Goal: Information Seeking & Learning: Learn about a topic

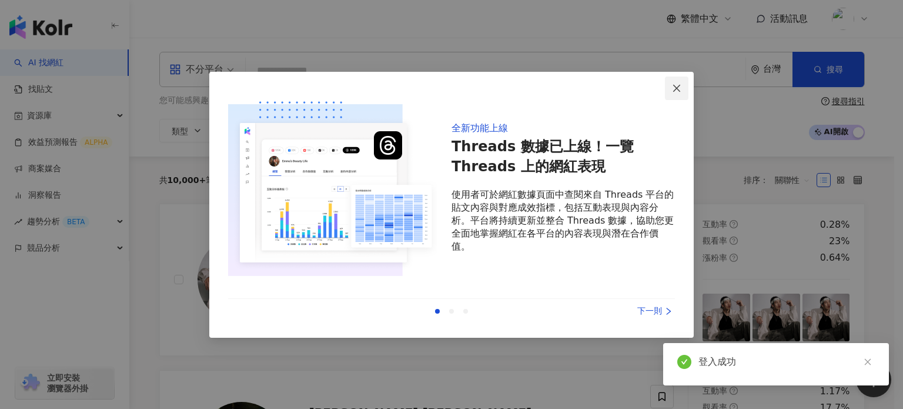
click at [680, 88] on icon "close" at bounding box center [676, 87] width 9 height 9
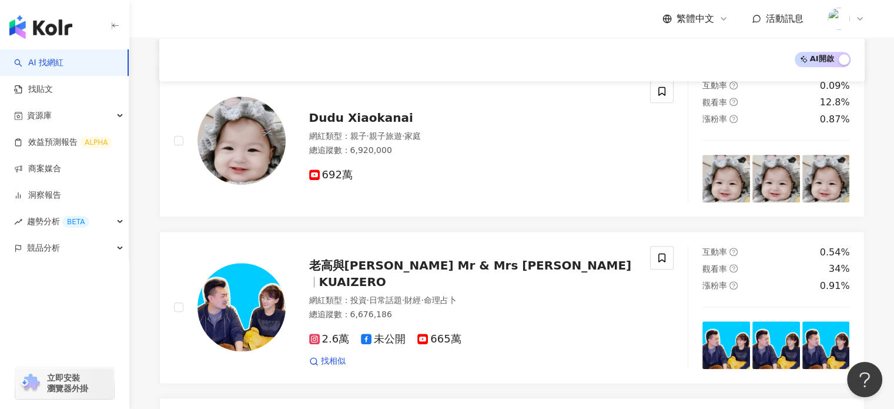
scroll to position [1231, 0]
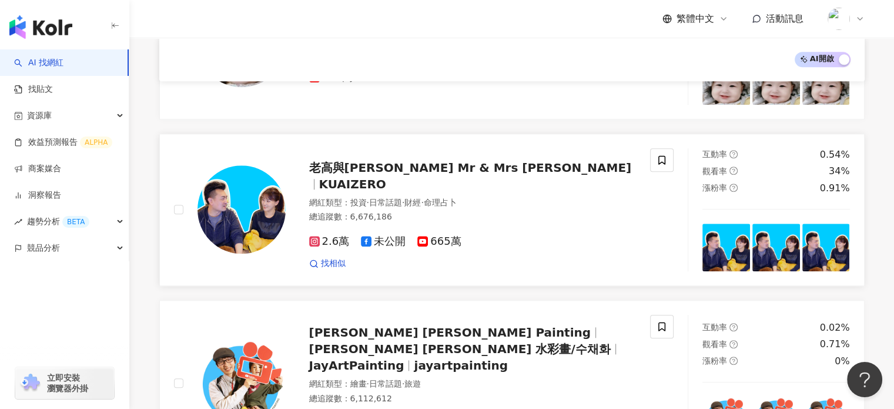
click at [572, 214] on div "網紅類型 ： 投資 · 日常話題 · 財經 · 命理占卜 總追蹤數 ： 6,676,186" at bounding box center [472, 211] width 327 height 29
